Goal: Information Seeking & Learning: Learn about a topic

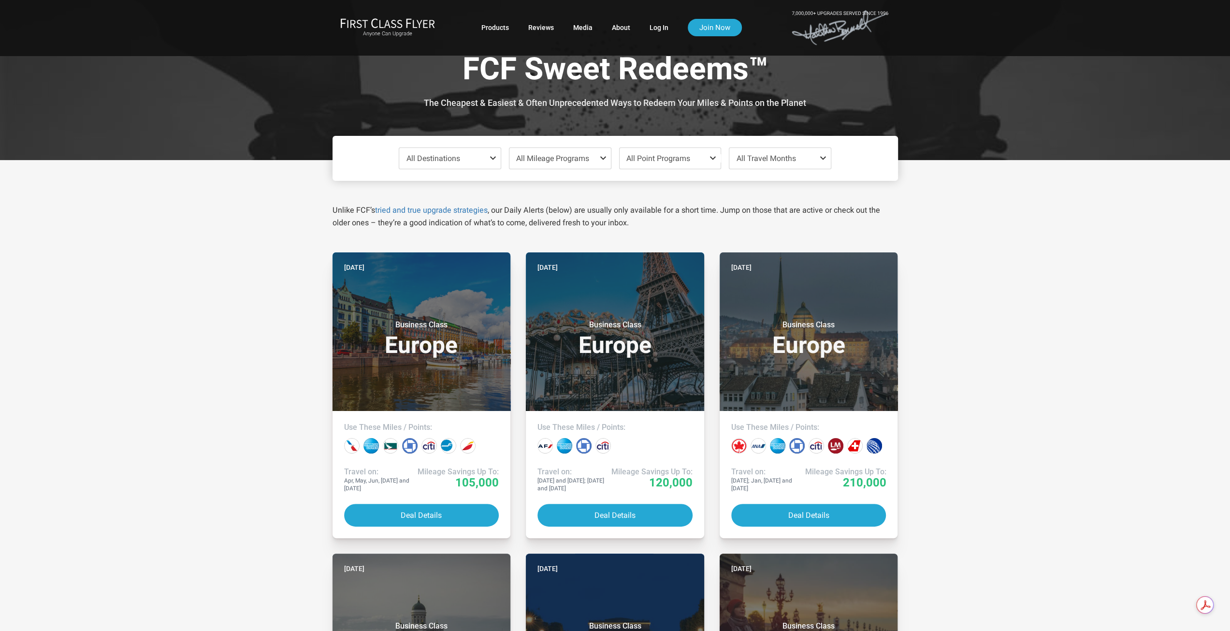
click at [581, 159] on span "All Mileage Programs" at bounding box center [552, 158] width 73 height 9
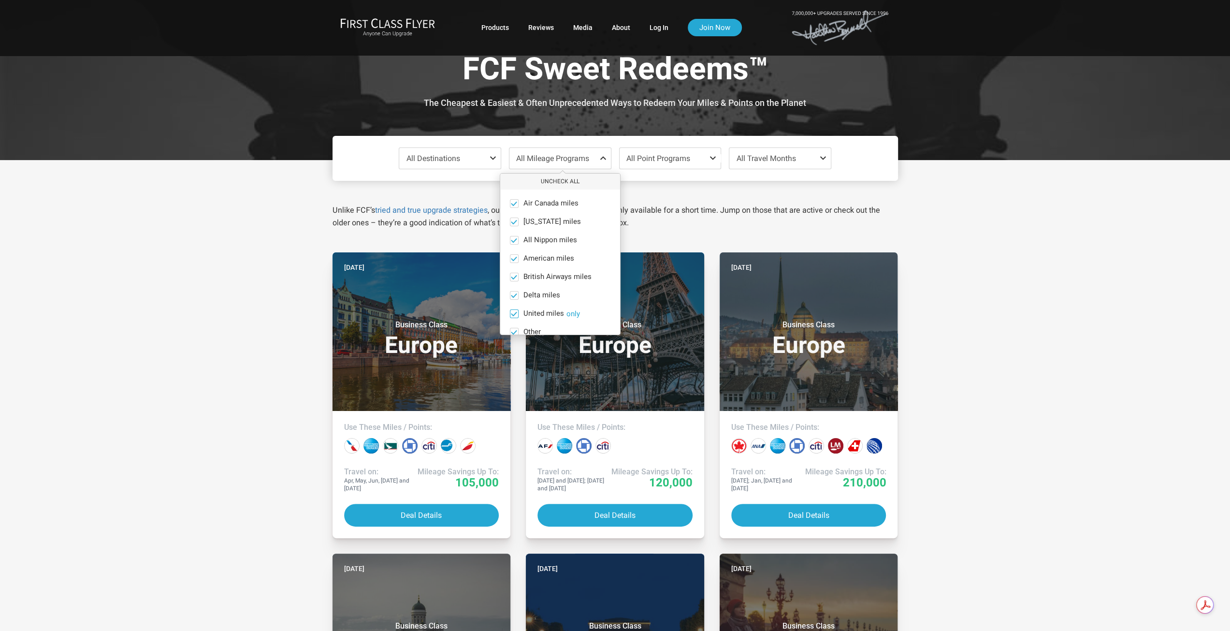
click at [571, 318] on button "only" at bounding box center [573, 313] width 14 height 9
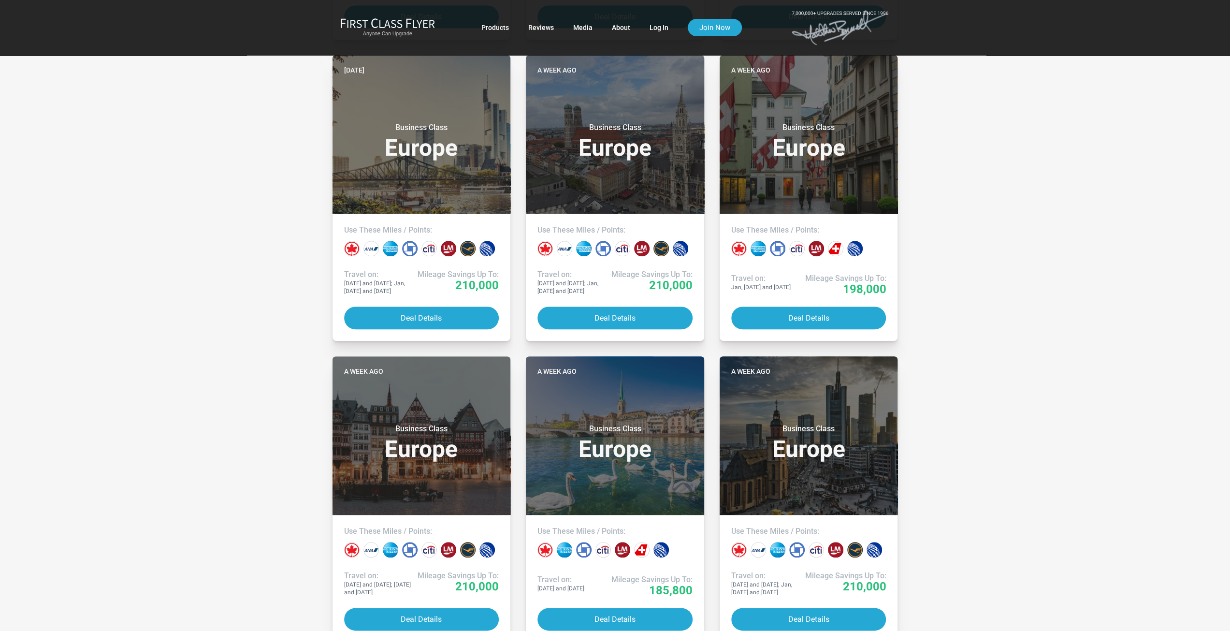
scroll to position [676, 0]
